Goal: Information Seeking & Learning: Stay updated

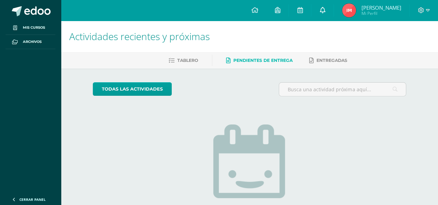
click at [334, 17] on link at bounding box center [322, 10] width 22 height 21
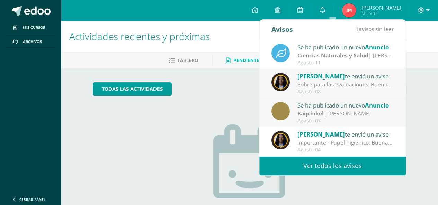
click at [311, 85] on div "Sobre para las evaluaciones: Buenos días padres de familia, [DEMOGRAPHIC_DATA] …" at bounding box center [346, 85] width 96 height 8
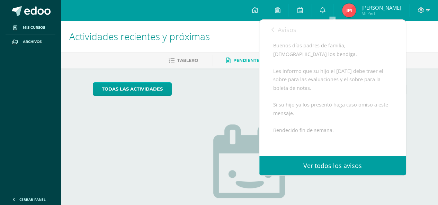
scroll to position [71, 0]
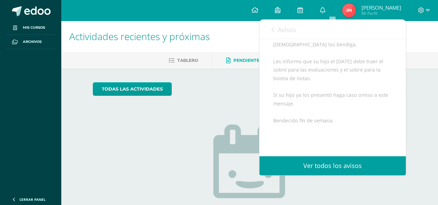
click at [275, 25] on link "Avisos" at bounding box center [284, 30] width 25 height 20
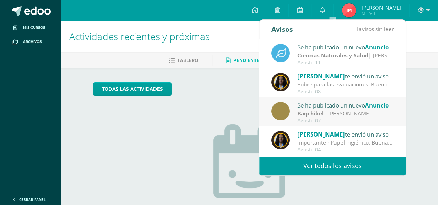
click at [333, 107] on div "Se ha publicado un nuevo Anuncio" at bounding box center [346, 105] width 96 height 9
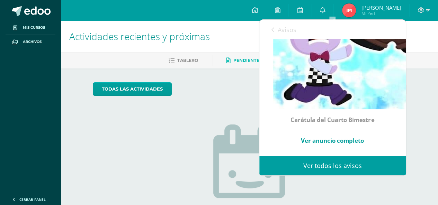
scroll to position [390, 0]
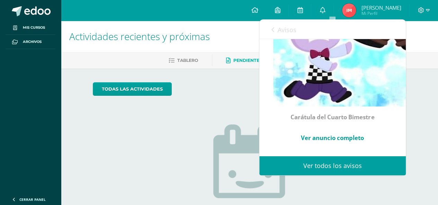
click at [334, 134] on link "Ver anuncio completo" at bounding box center [332, 138] width 63 height 8
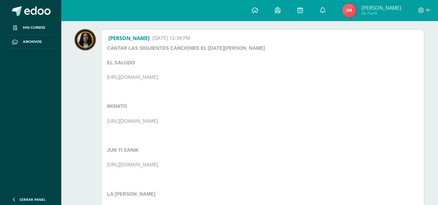
scroll to position [69, 0]
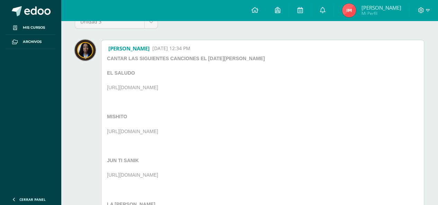
drag, startPoint x: 107, startPoint y: 86, endPoint x: 276, endPoint y: 89, distance: 169.4
click at [280, 82] on div "CANTAR LAS SIGUIENTES CANCIONES EL JUEVES 07 DE AGOSTO EL SALUDO https://www.yo…" at bounding box center [192, 142] width 176 height 175
click at [420, 150] on div "Sandra Carolina Cermeño Hernández 01 Ago, 12:34 PM CANTAR LAS SIGUIENTES CANCIO…" at bounding box center [262, 145] width 323 height 210
click at [352, 151] on div "Sandra Carolina Cermeño Hernández 01 Ago, 12:34 PM CANTAR LAS SIGUIENTES CANCIO…" at bounding box center [262, 145] width 323 height 210
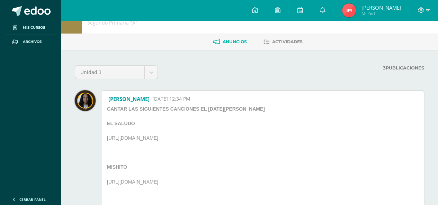
scroll to position [0, 0]
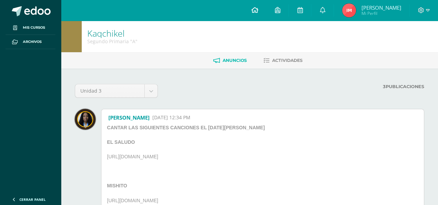
click at [266, 15] on link at bounding box center [255, 10] width 24 height 21
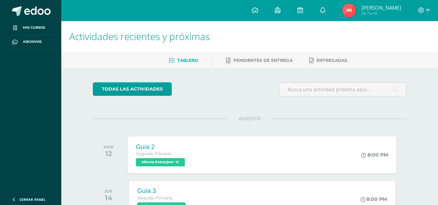
scroll to position [52, 0]
